Goal: Complete Application Form

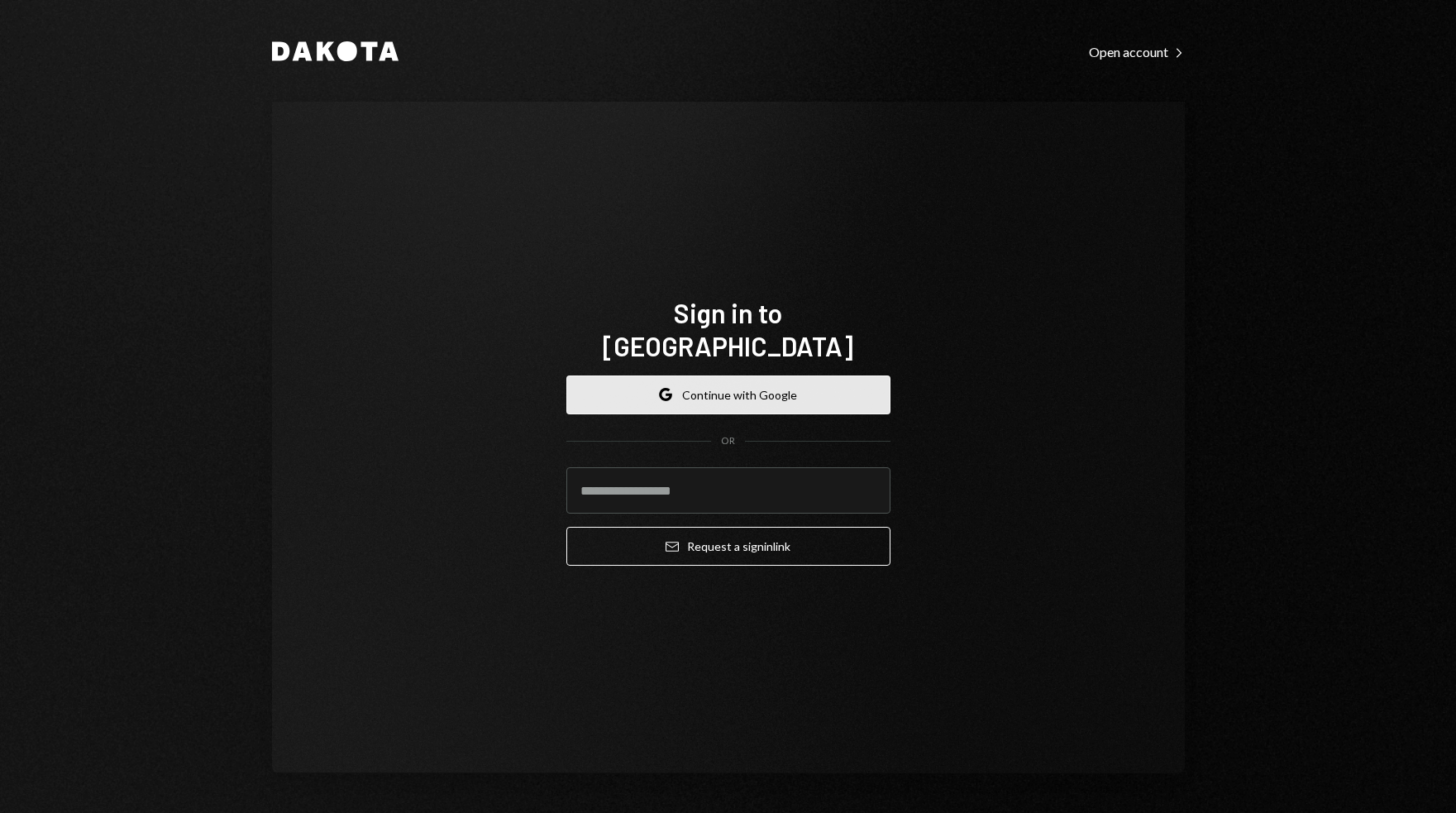
click at [814, 376] on button "Google Continue with Google" at bounding box center [728, 395] width 324 height 39
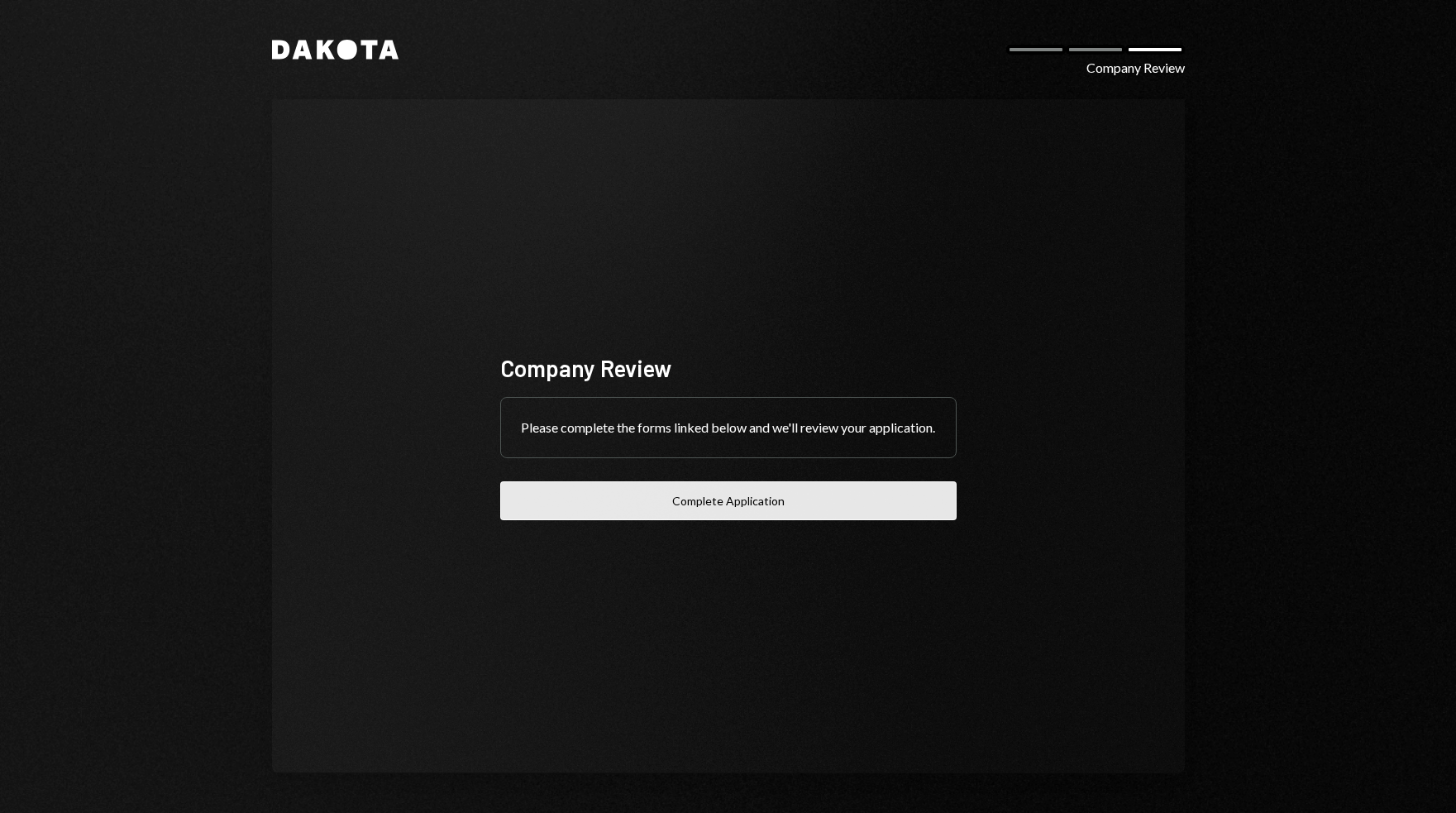
click at [728, 497] on button "Complete Application" at bounding box center [728, 501] width 456 height 39
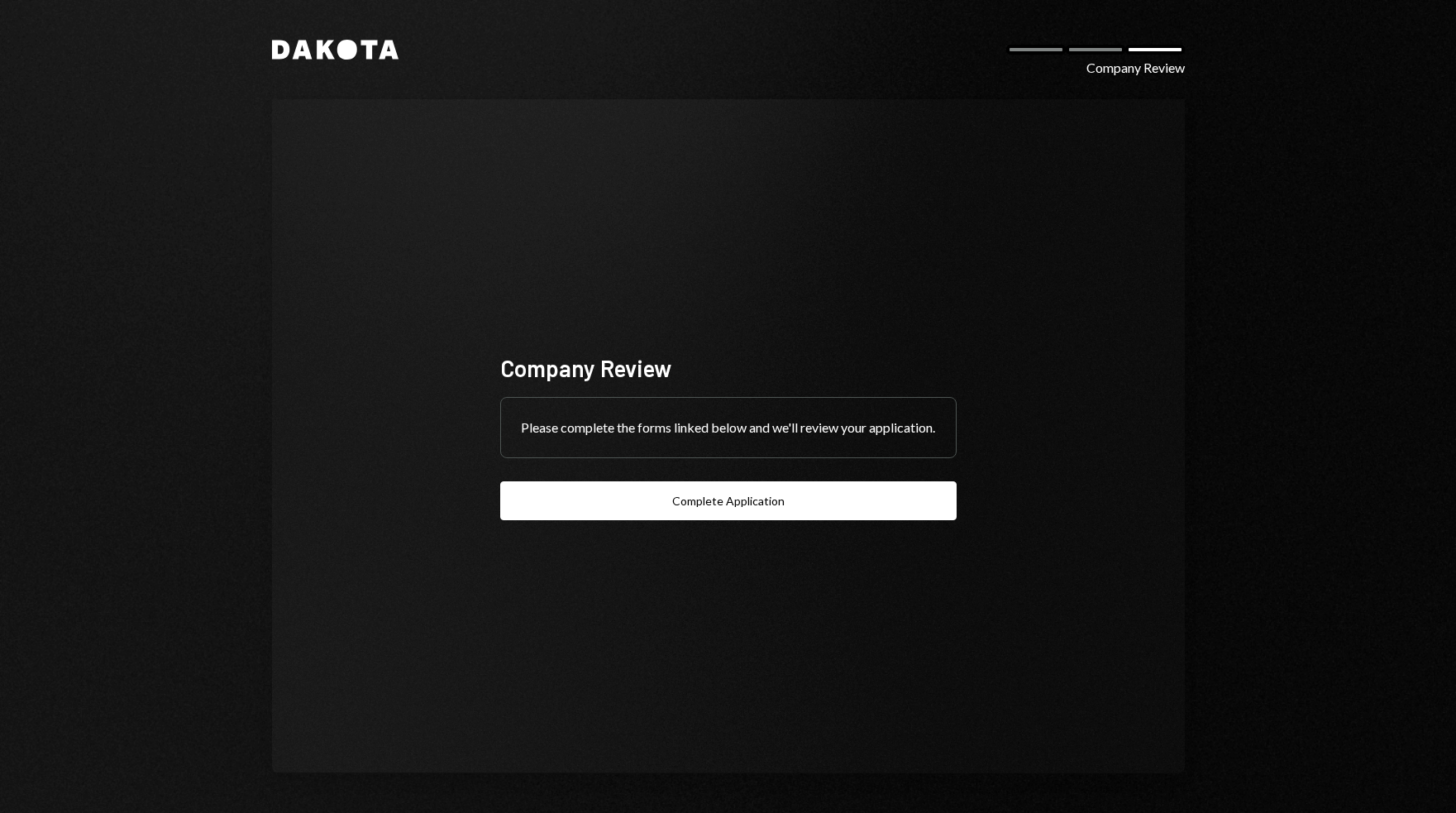
drag, startPoint x: 1161, startPoint y: 71, endPoint x: 1124, endPoint y: 70, distance: 37.0
click at [1161, 71] on div "Company Review" at bounding box center [1135, 68] width 98 height 20
click at [1031, 46] on div at bounding box center [1035, 49] width 60 height 10
click at [323, 82] on div "Dakota Company Review Company Review Please complete the forms linked below and…" at bounding box center [728, 406] width 992 height 813
click at [328, 43] on icon at bounding box center [325, 50] width 18 height 19
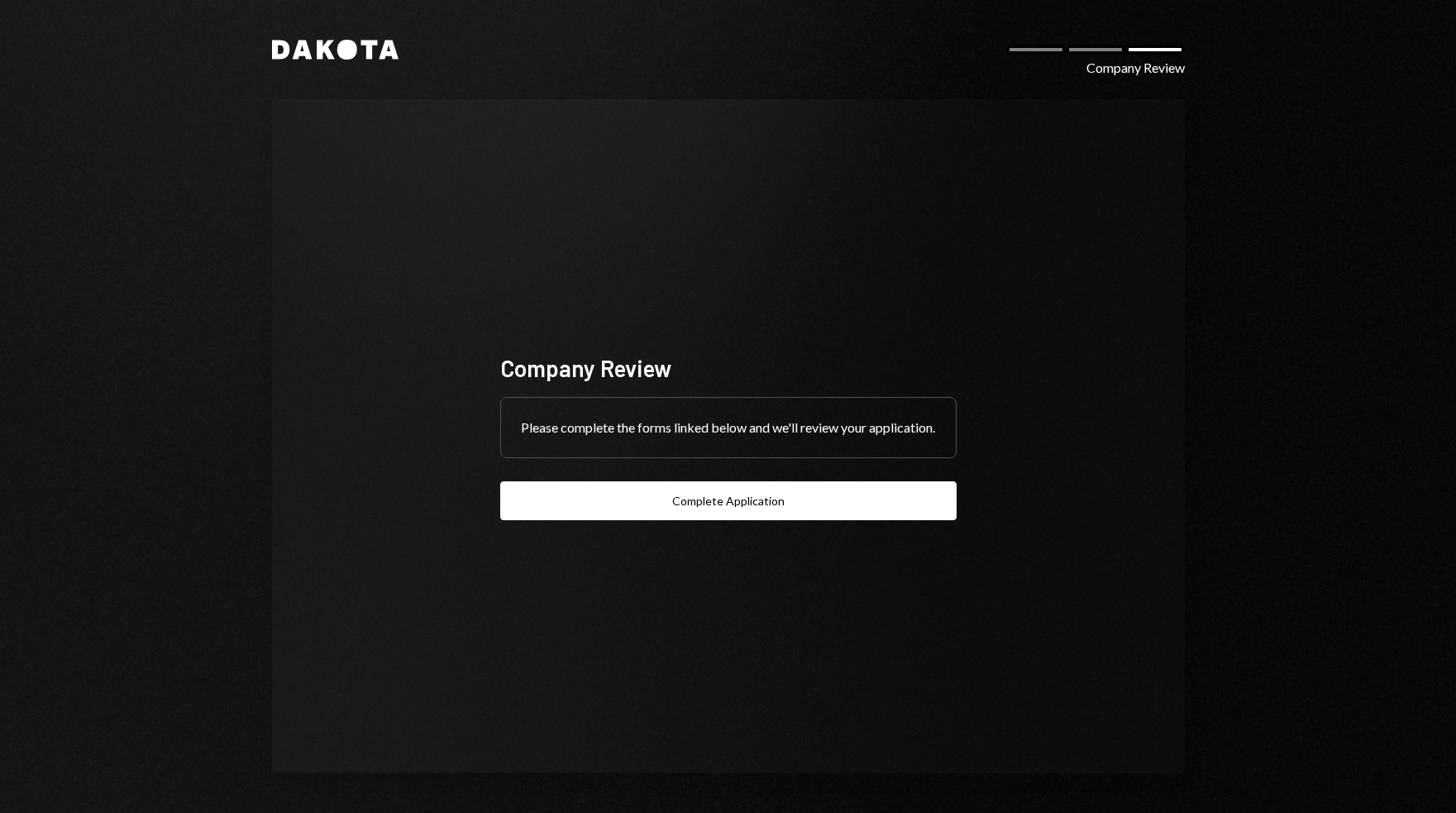
click at [224, 77] on div "Dakota Company Review Company Review Please complete the forms linked below and…" at bounding box center [728, 406] width 1456 height 813
